Goal: Task Accomplishment & Management: Complete application form

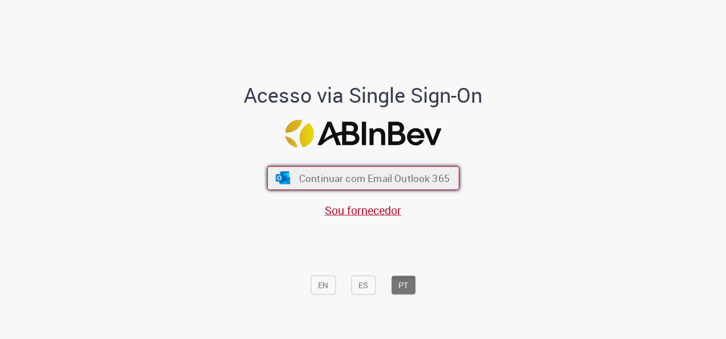
click at [411, 183] on span "Continuar com Email Outlook 365" at bounding box center [373, 178] width 151 height 13
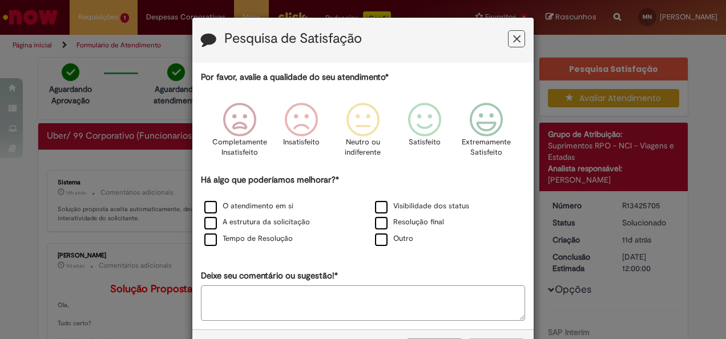
click at [519, 39] on button "Feedback" at bounding box center [516, 38] width 17 height 17
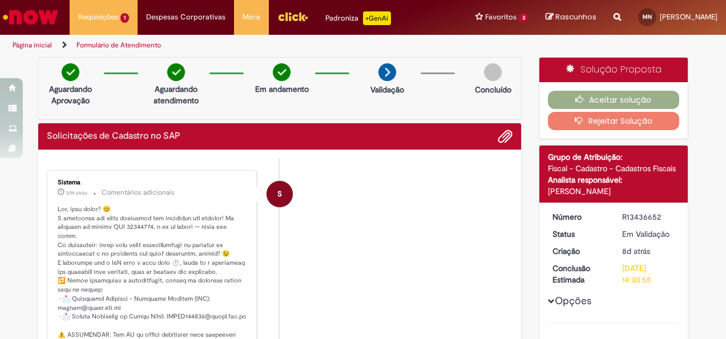
scroll to position [114, 0]
